Goal: Task Accomplishment & Management: Manage account settings

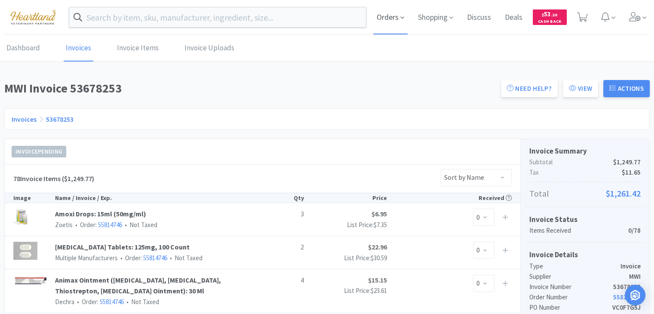
click at [387, 20] on span "Orders" at bounding box center [390, 17] width 34 height 34
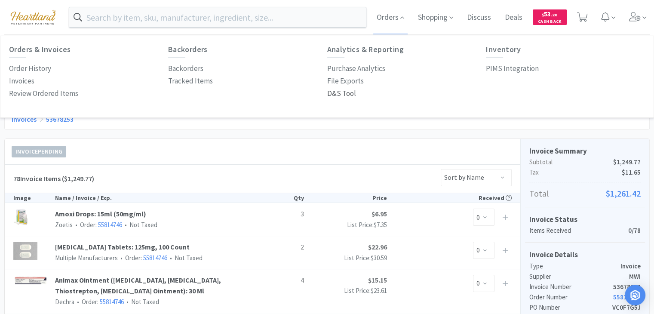
click at [346, 92] on p "D&S Tool" at bounding box center [341, 94] width 29 height 12
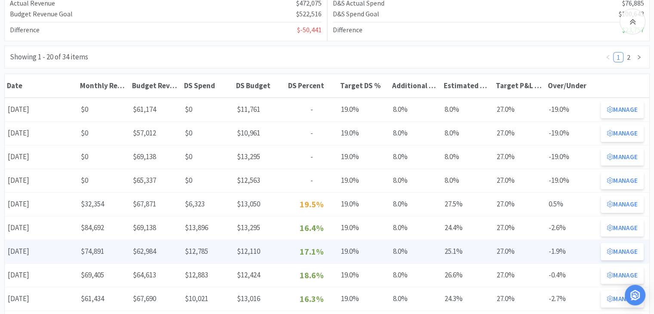
scroll to position [172, 0]
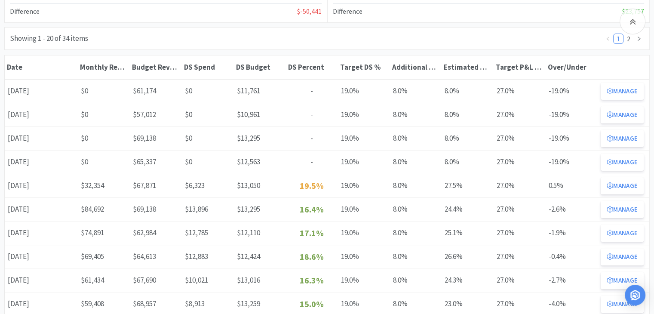
click at [631, 183] on button "Manage" at bounding box center [622, 185] width 43 height 17
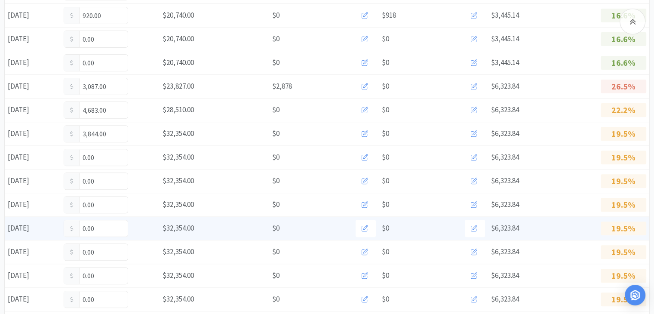
scroll to position [301, 0]
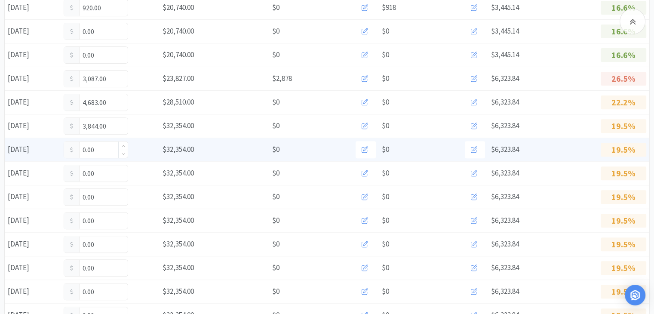
click at [95, 152] on input "0.00" at bounding box center [96, 149] width 64 height 16
type input "0"
type input "1,166"
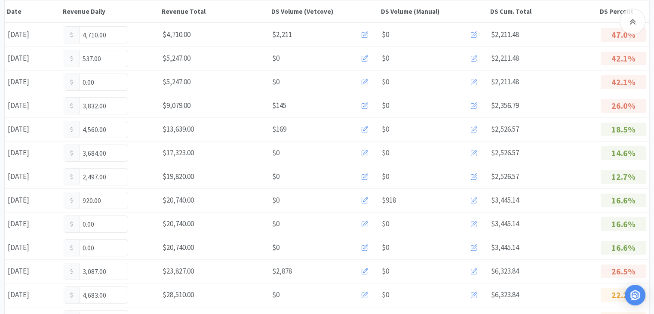
scroll to position [0, 0]
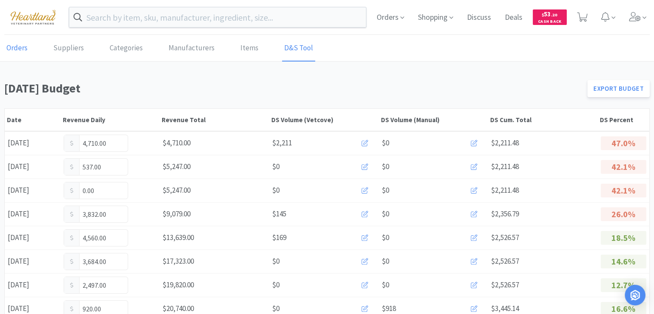
drag, startPoint x: 16, startPoint y: 49, endPoint x: 25, endPoint y: 50, distance: 8.8
click at [16, 49] on link "Orders" at bounding box center [16, 48] width 25 height 26
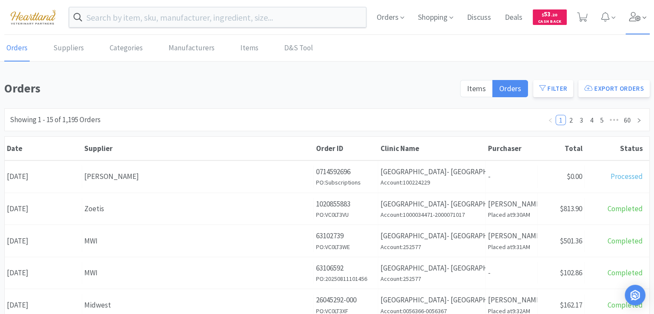
click at [631, 19] on icon at bounding box center [635, 16] width 12 height 9
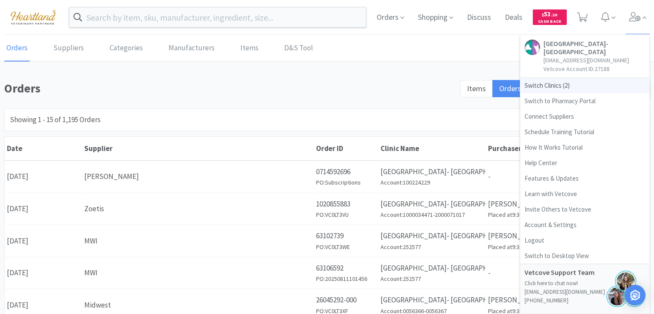
click at [552, 86] on span "Switch Clinics ( 2 )" at bounding box center [584, 85] width 129 height 15
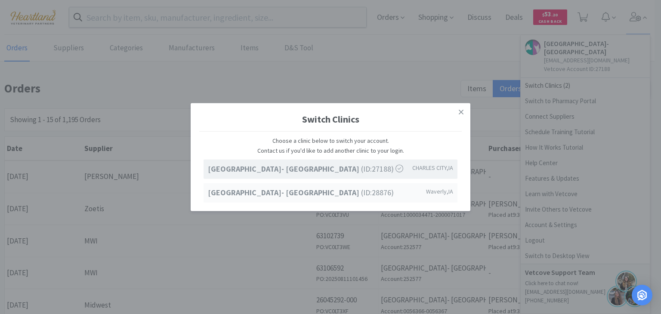
click at [323, 197] on strong "[GEOGRAPHIC_DATA]- [GEOGRAPHIC_DATA]" at bounding box center [284, 192] width 153 height 10
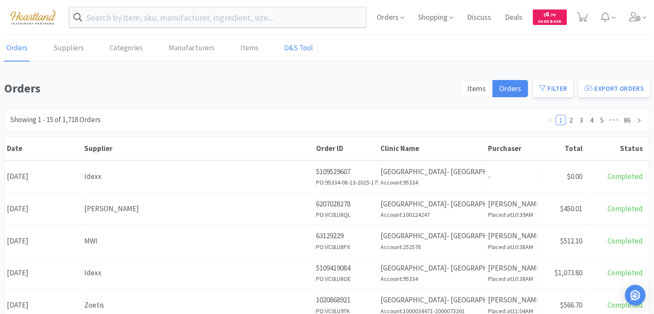
click at [291, 47] on link "D&S Tool" at bounding box center [298, 48] width 33 height 26
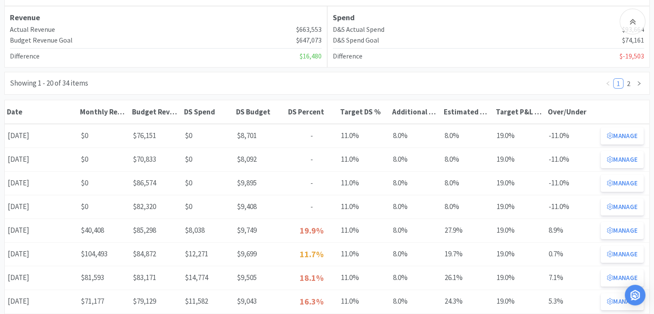
scroll to position [129, 0]
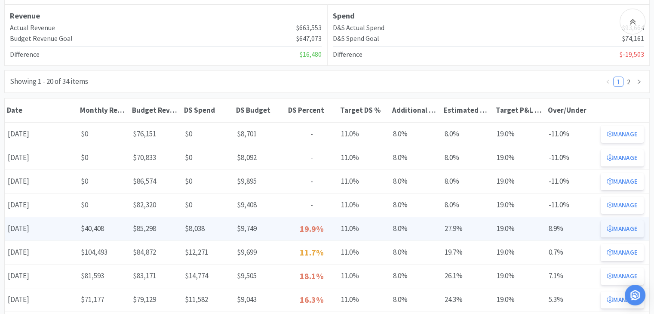
click at [616, 226] on button "Manage" at bounding box center [622, 228] width 43 height 17
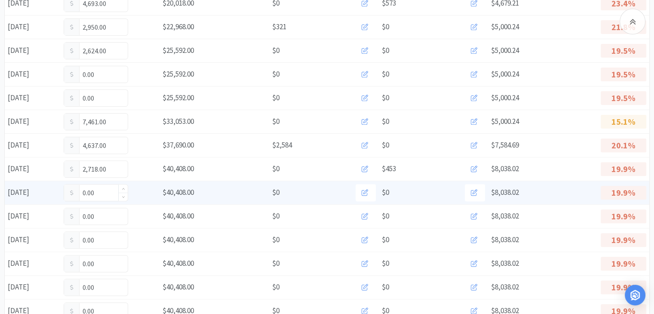
scroll to position [258, 0]
click at [100, 190] on input "0.00" at bounding box center [96, 192] width 64 height 16
type input "0"
type input "2,690"
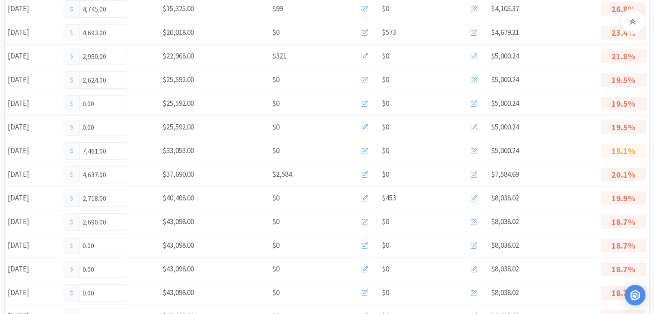
scroll to position [0, 0]
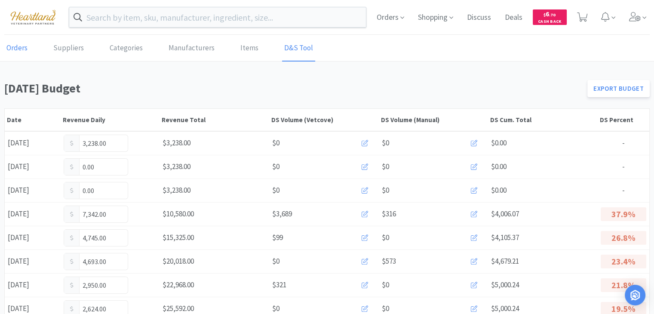
click at [26, 49] on link "Orders" at bounding box center [16, 48] width 25 height 26
